Goal: Task Accomplishment & Management: Complete application form

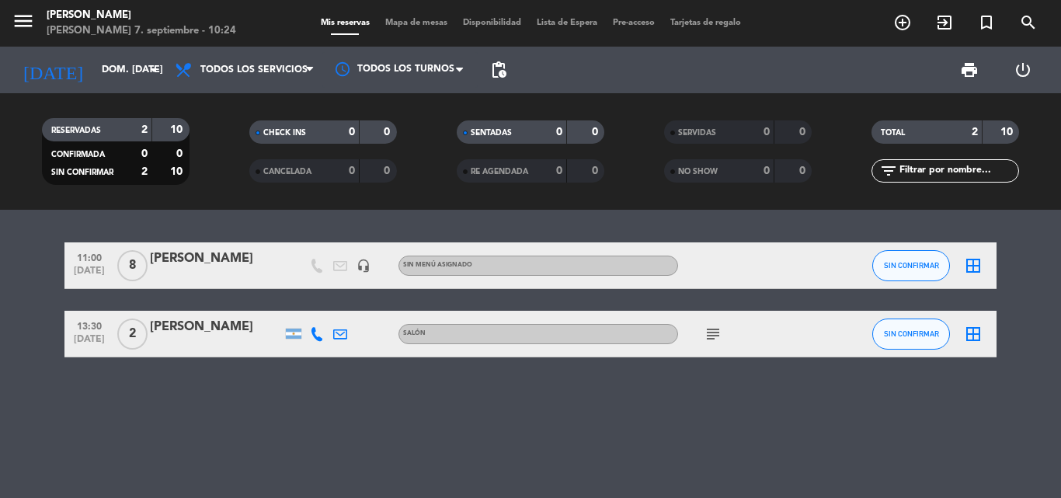
click at [724, 337] on span "subject" at bounding box center [713, 334] width 23 height 19
click at [715, 339] on icon "subject" at bounding box center [713, 334] width 19 height 19
click at [910, 26] on icon "add_circle_outline" at bounding box center [903, 22] width 19 height 19
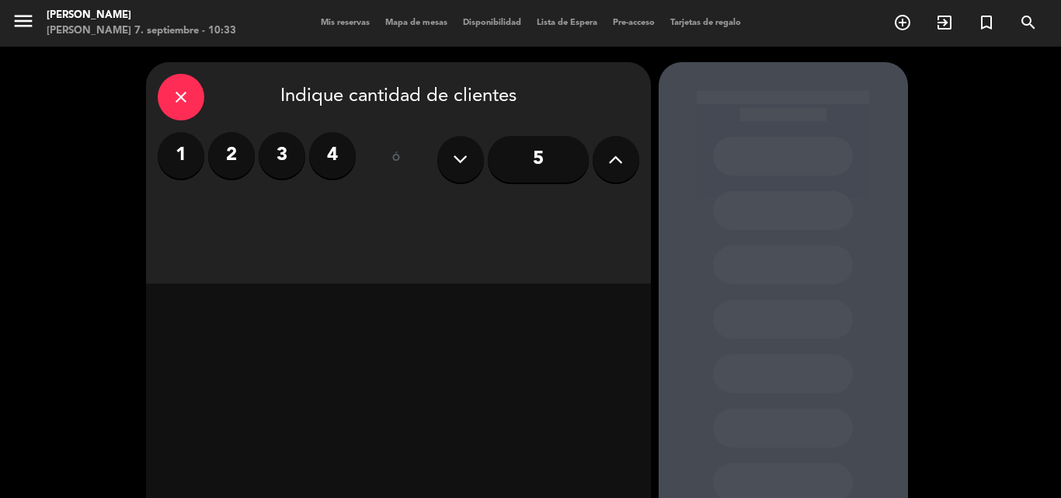
click at [615, 162] on icon at bounding box center [615, 159] width 15 height 23
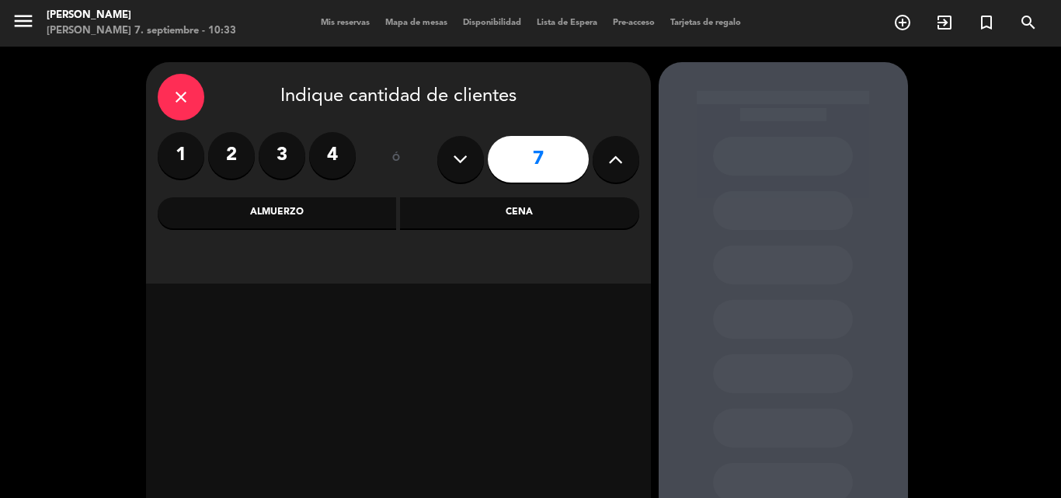
click at [615, 163] on icon at bounding box center [615, 159] width 15 height 23
type input "8"
click at [339, 219] on div "Almuerzo" at bounding box center [277, 212] width 239 height 31
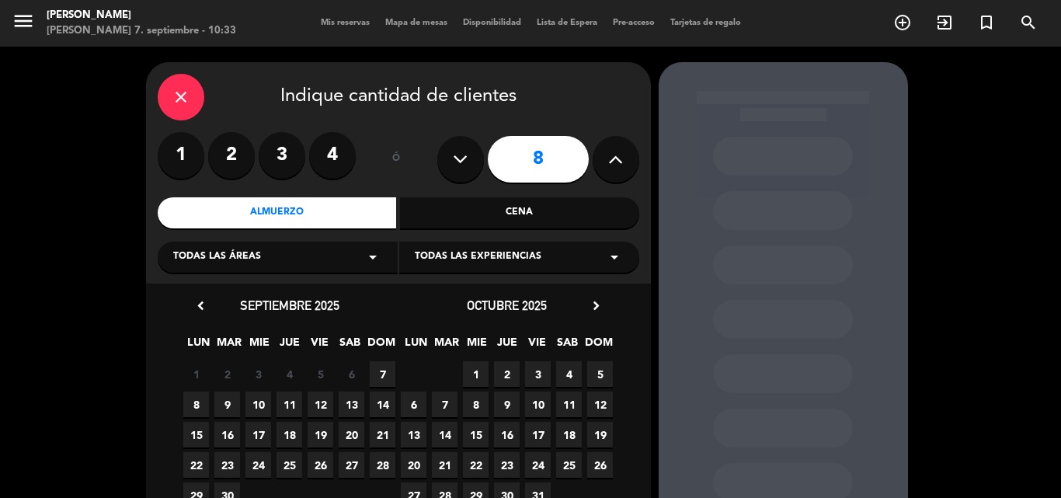
click at [378, 372] on span "7" at bounding box center [383, 374] width 26 height 26
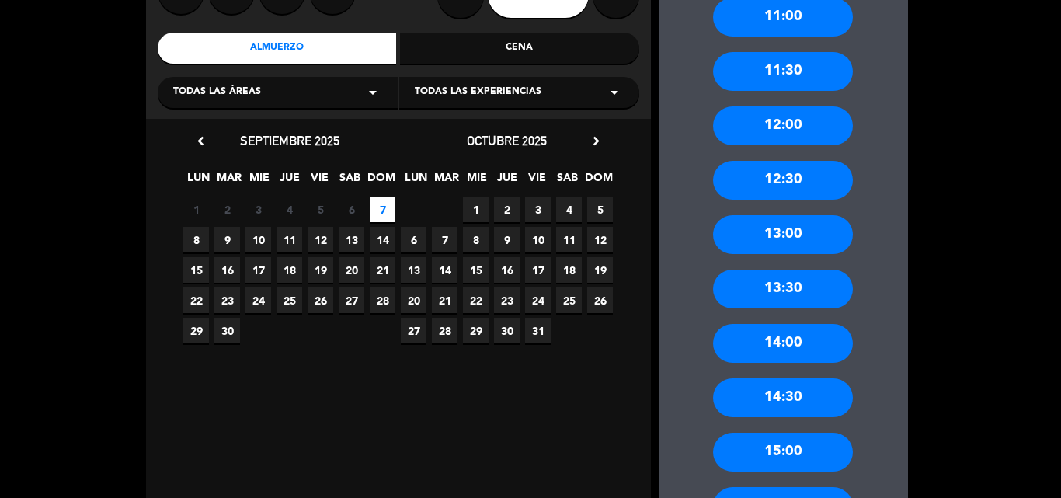
scroll to position [140, 0]
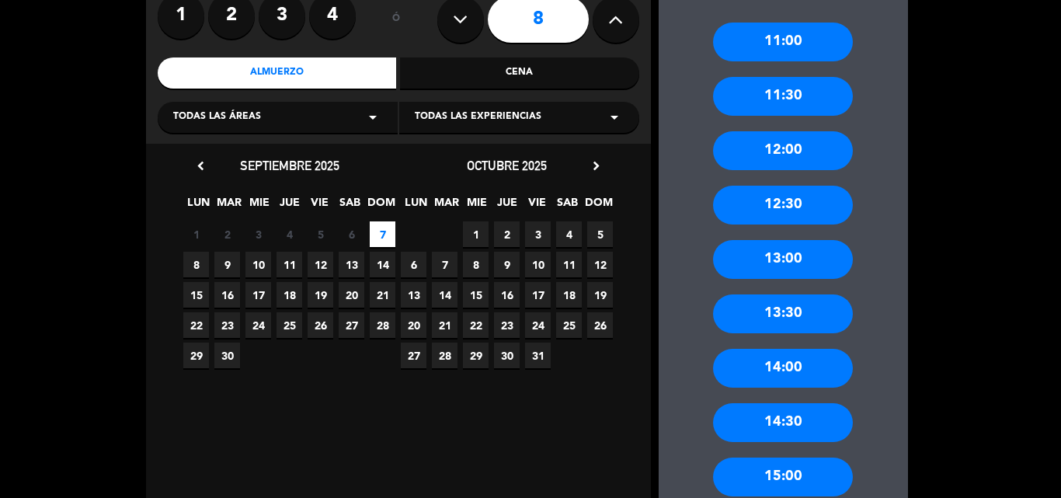
click at [788, 264] on div "13:00" at bounding box center [783, 259] width 140 height 39
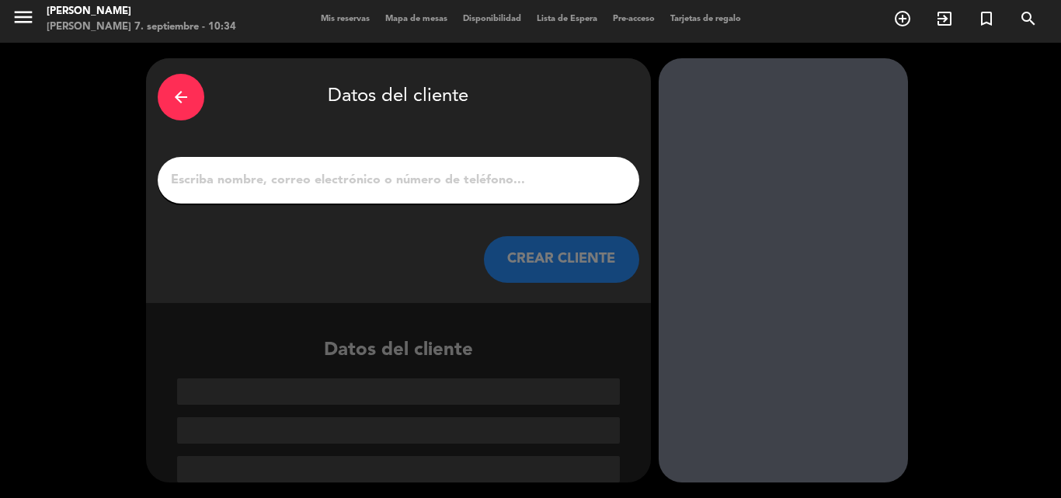
scroll to position [4, 0]
click at [535, 205] on div "arrow_back Datos del cliente CREAR CLIENTE" at bounding box center [398, 180] width 505 height 245
click at [533, 198] on div at bounding box center [399, 180] width 482 height 47
click at [534, 191] on input "1" at bounding box center [398, 180] width 458 height 22
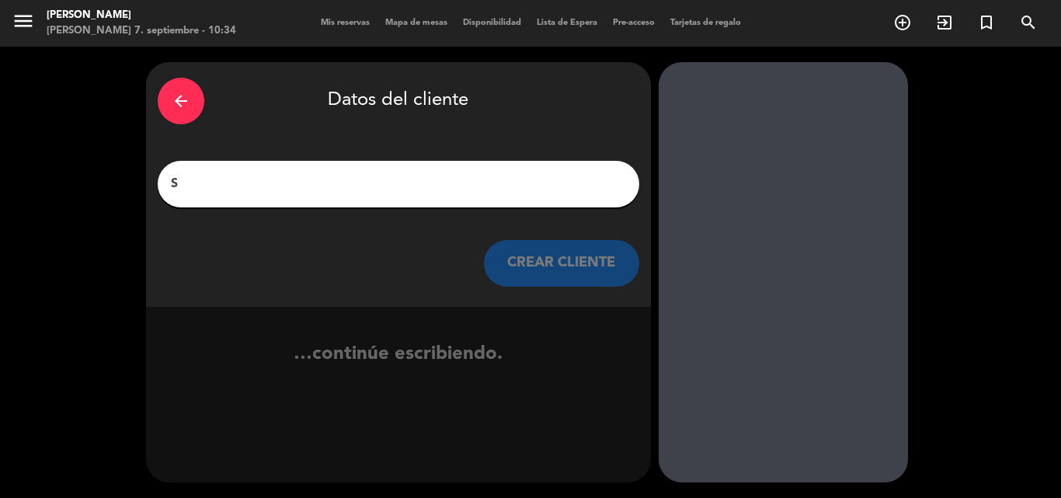
scroll to position [0, 0]
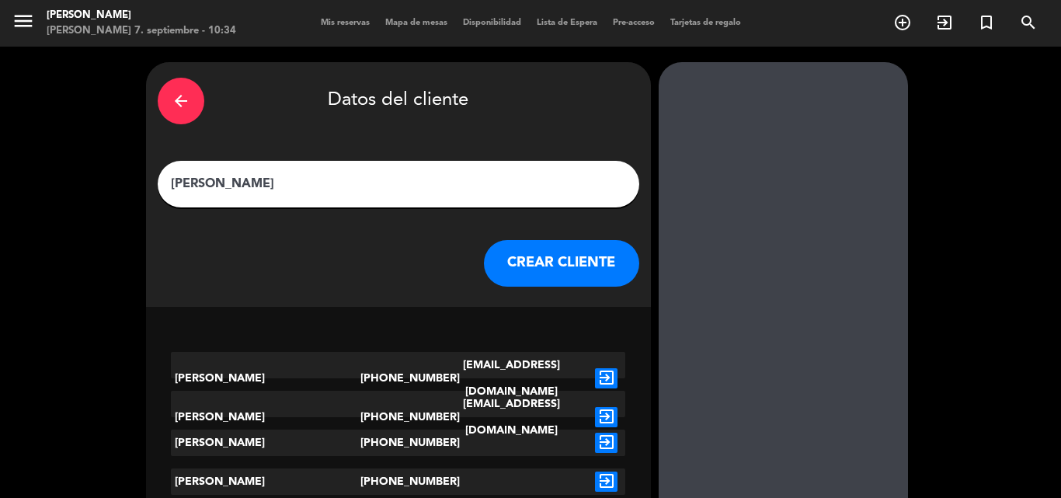
type input "[PERSON_NAME]"
click at [559, 236] on div "arrow_back Datos del cliente [PERSON_NAME] CLIENTE" at bounding box center [398, 184] width 505 height 245
click at [558, 246] on button "CREAR CLIENTE" at bounding box center [561, 263] width 155 height 47
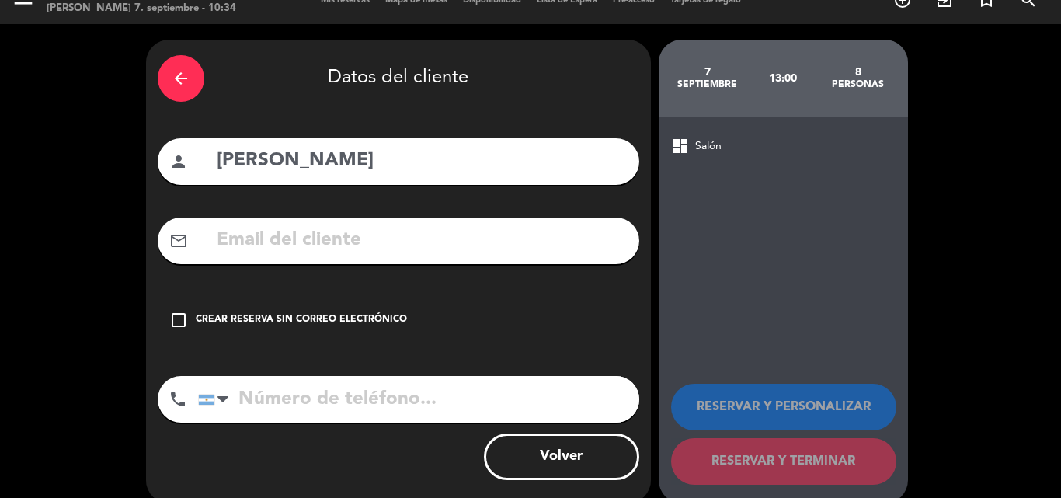
scroll to position [44, 0]
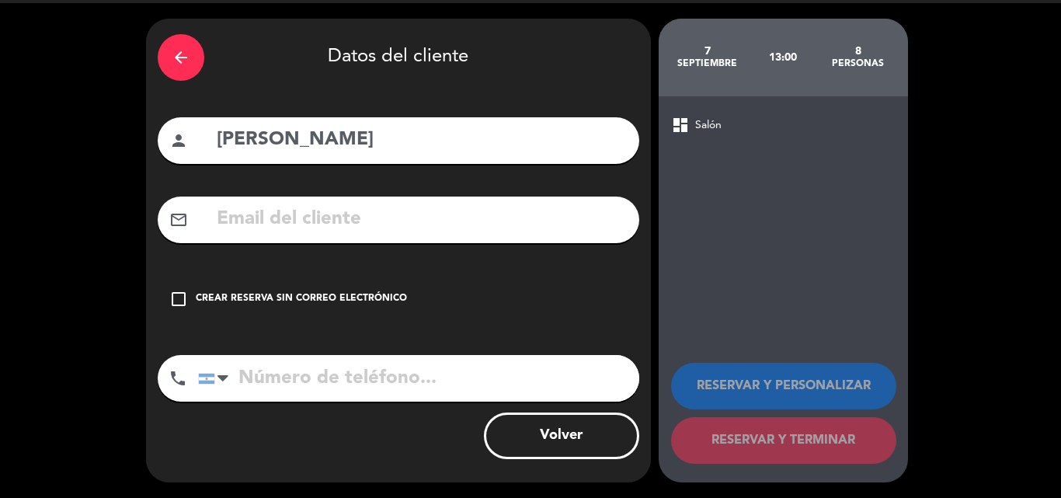
click at [238, 304] on div "Crear reserva sin correo electrónico" at bounding box center [301, 299] width 211 height 16
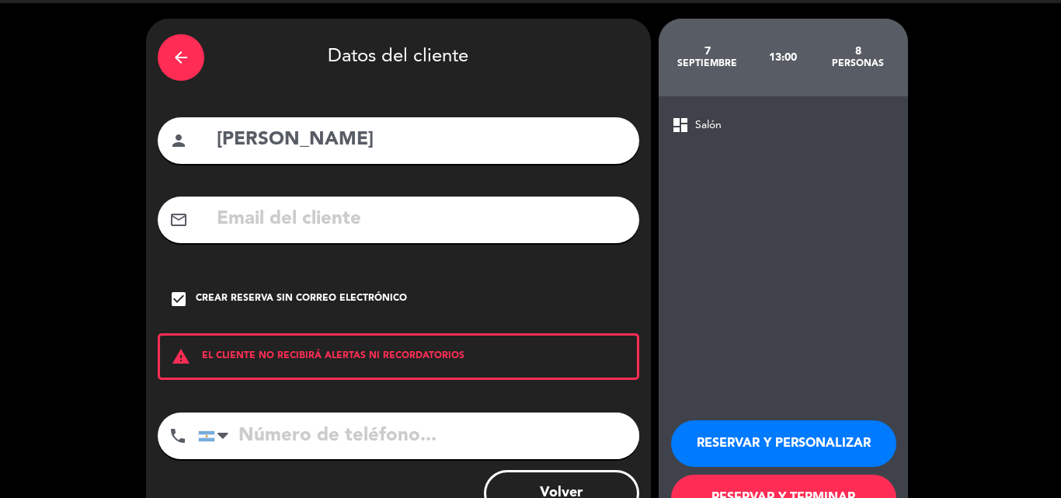
click at [741, 440] on button "RESERVAR Y PERSONALIZAR" at bounding box center [783, 443] width 225 height 47
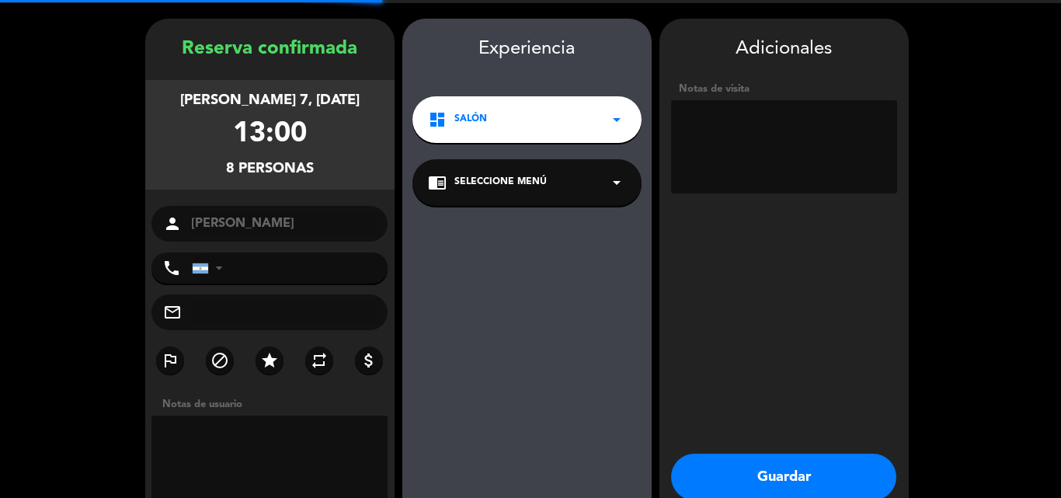
scroll to position [62, 0]
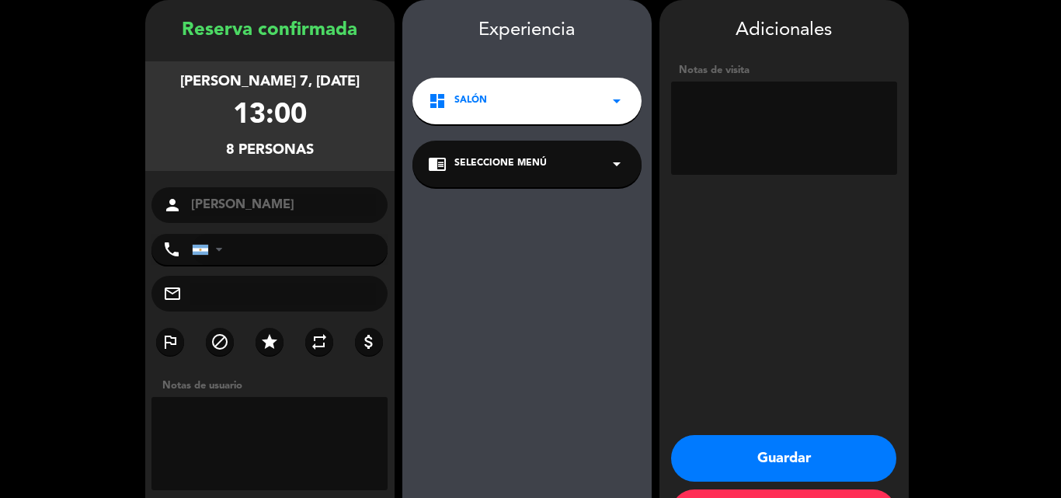
click at [788, 456] on button "Guardar" at bounding box center [783, 458] width 225 height 47
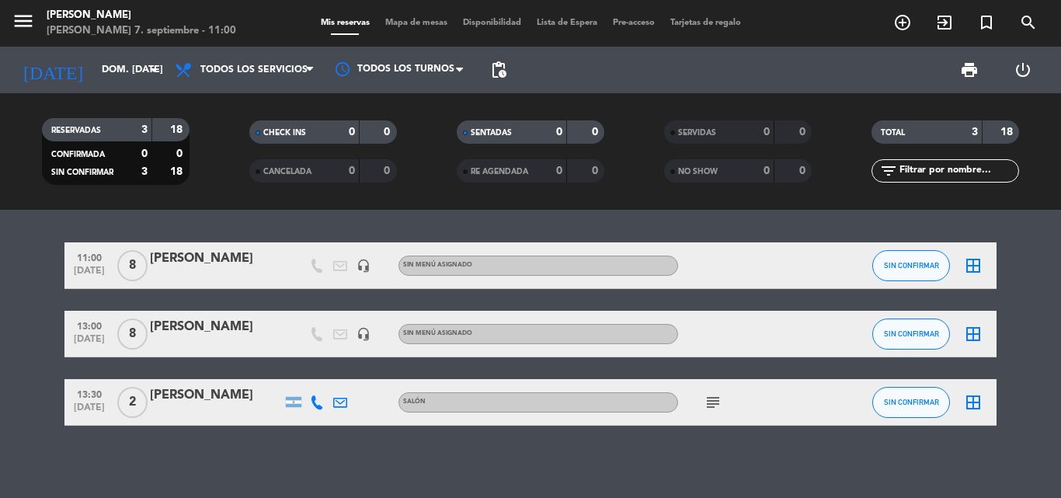
click at [137, 268] on span "8" at bounding box center [132, 265] width 30 height 31
